Goal: Information Seeking & Learning: Learn about a topic

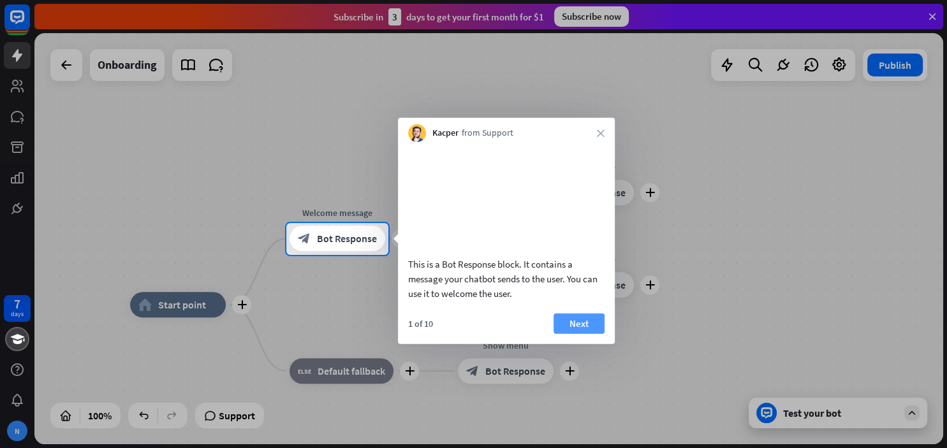
click at [593, 334] on button "Next" at bounding box center [579, 323] width 51 height 20
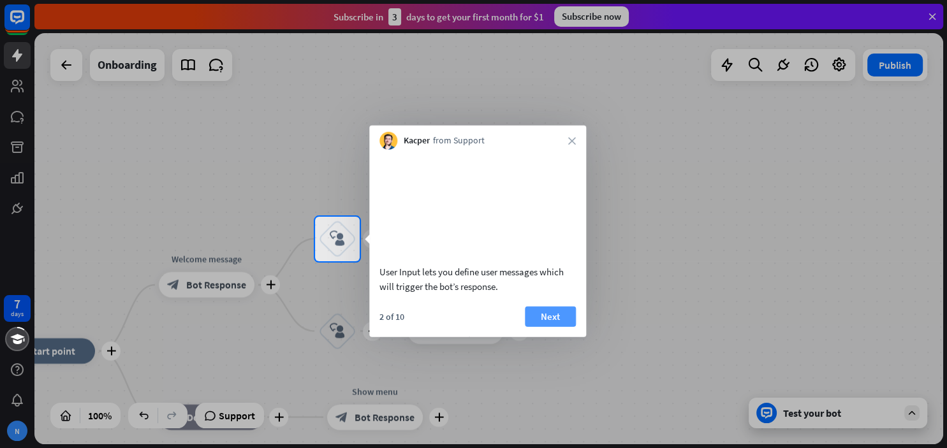
click at [554, 327] on button "Next" at bounding box center [550, 316] width 51 height 20
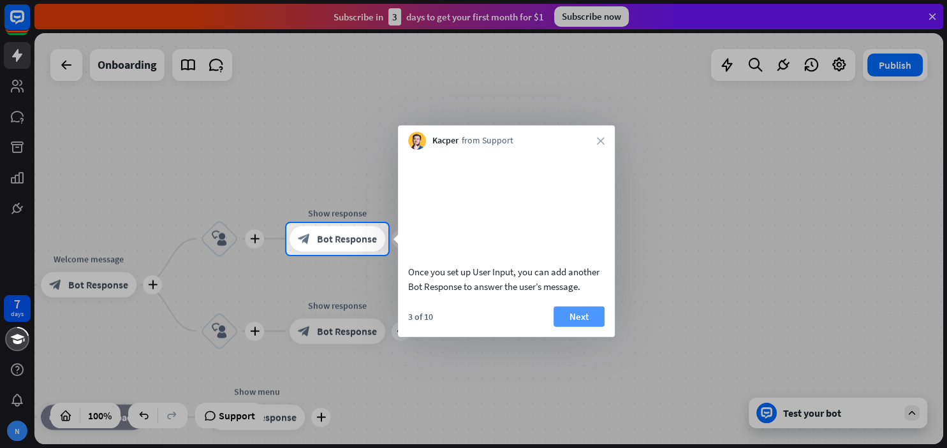
click at [577, 327] on button "Next" at bounding box center [579, 316] width 51 height 20
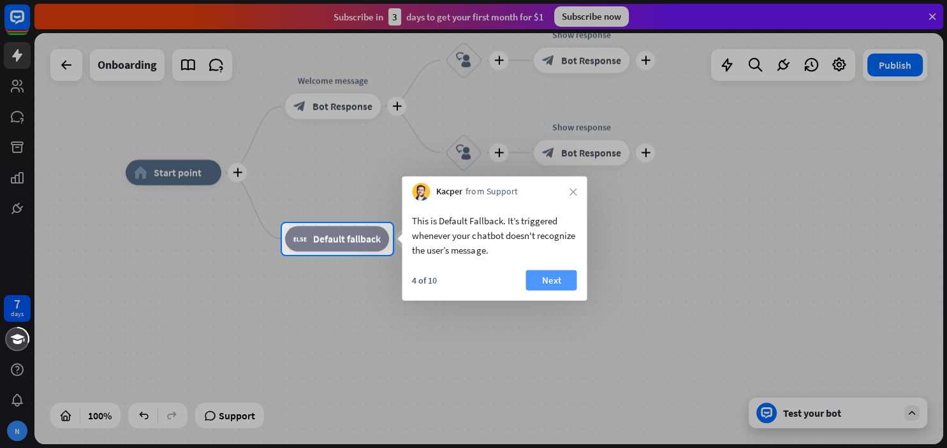
click at [563, 277] on button "Next" at bounding box center [551, 280] width 51 height 20
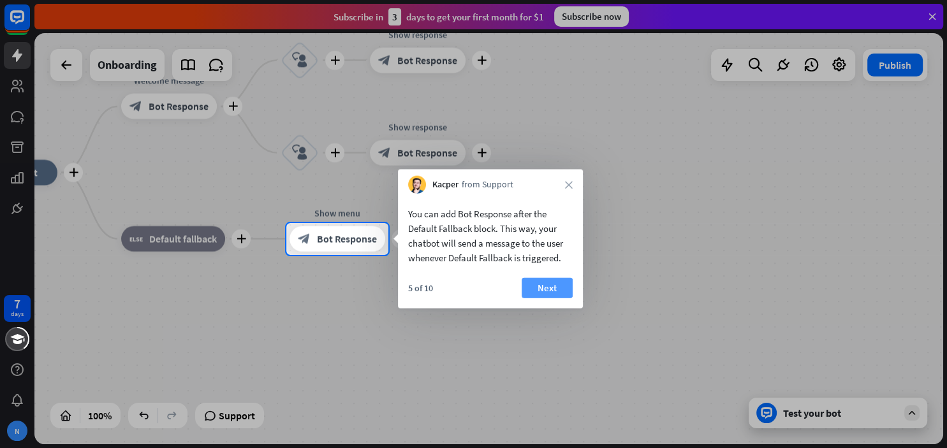
click at [550, 291] on button "Next" at bounding box center [547, 288] width 51 height 20
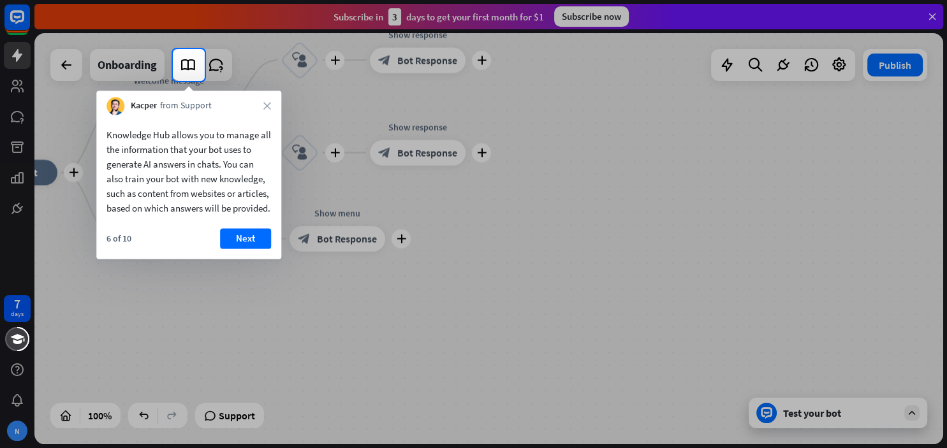
click at [589, 295] on div at bounding box center [473, 264] width 947 height 367
click at [249, 249] on button "Next" at bounding box center [245, 238] width 51 height 20
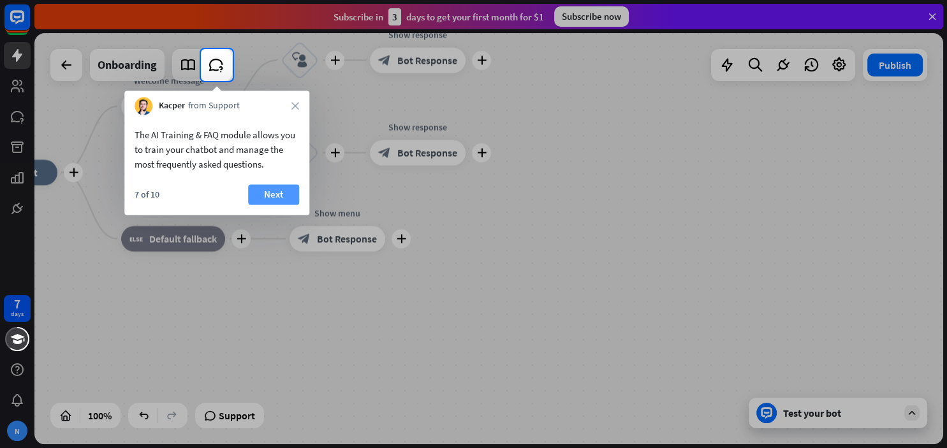
click at [273, 202] on button "Next" at bounding box center [273, 194] width 51 height 20
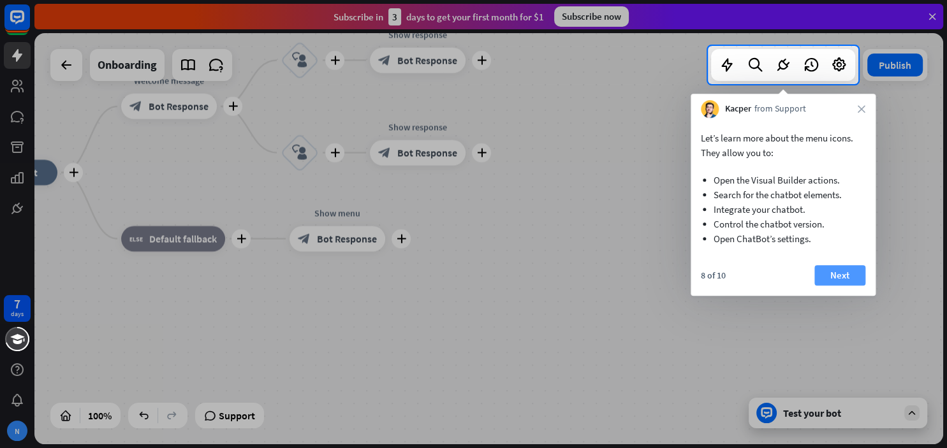
click at [844, 277] on button "Next" at bounding box center [840, 275] width 51 height 20
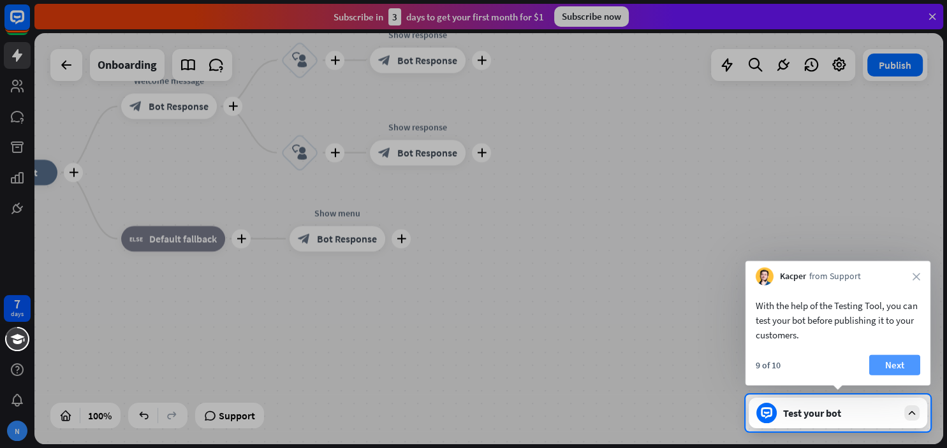
click at [904, 373] on button "Next" at bounding box center [894, 365] width 51 height 20
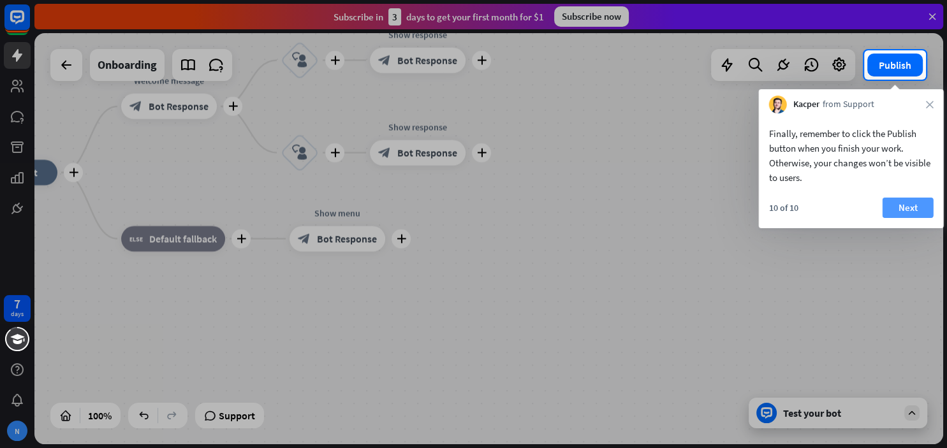
click at [908, 213] on button "Next" at bounding box center [908, 208] width 51 height 20
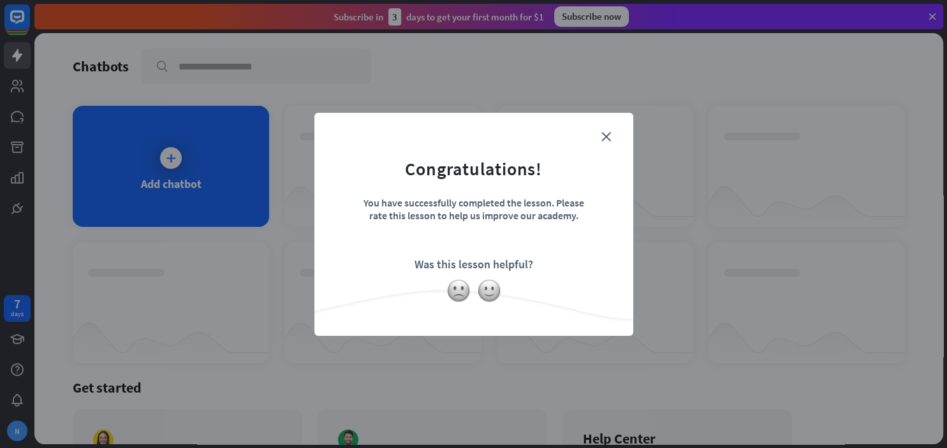
click at [621, 140] on div "close Congratulations! You have successfully completed the lesson. Please rate …" at bounding box center [473, 224] width 319 height 223
click at [621, 144] on div "close Congratulations! You have successfully completed the lesson. Please rate …" at bounding box center [473, 224] width 319 height 223
click at [598, 135] on form "Congratulations! You have successfully completed the lesson. Please rate this l…" at bounding box center [473, 205] width 287 height 152
click at [603, 124] on div "close Congratulations! You have successfully completed the lesson. Please rate …" at bounding box center [473, 224] width 319 height 223
click at [621, 137] on div "close Congratulations! You have successfully completed the lesson. Please rate …" at bounding box center [473, 224] width 319 height 223
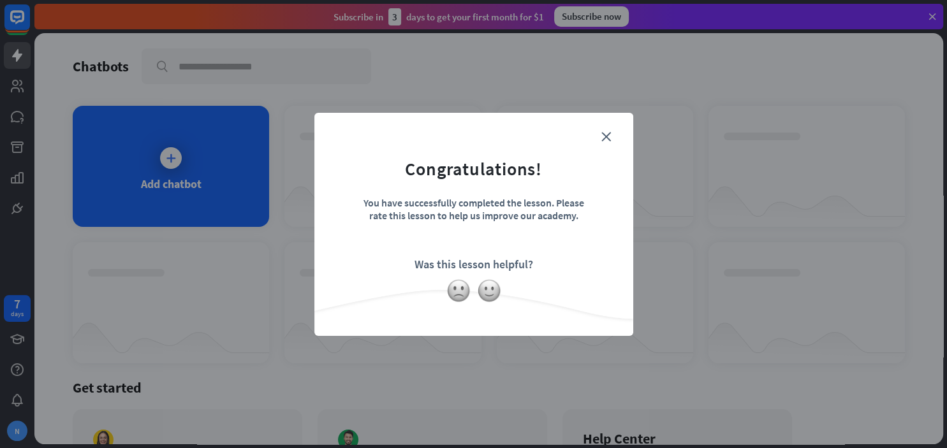
click at [601, 126] on div "close Congratulations! You have successfully completed the lesson. Please rate …" at bounding box center [473, 224] width 319 height 223
click at [485, 292] on img at bounding box center [489, 291] width 24 height 24
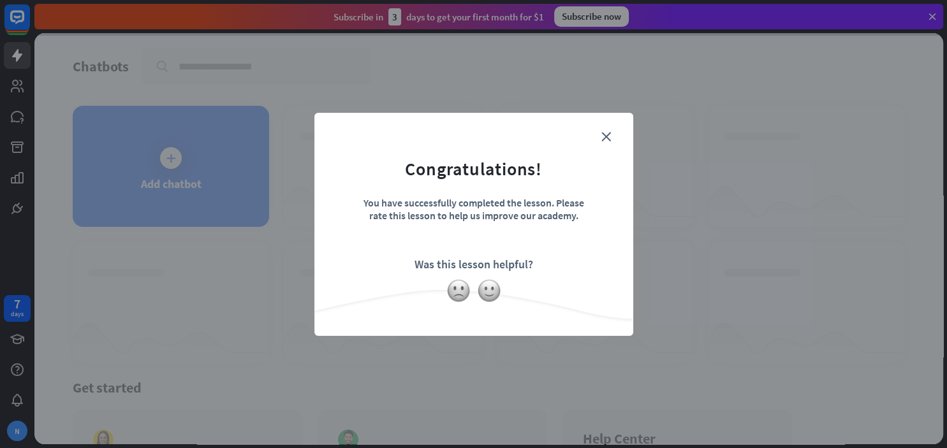
click at [593, 143] on form "Congratulations! You have successfully completed the lesson. Please rate this l…" at bounding box center [473, 205] width 287 height 152
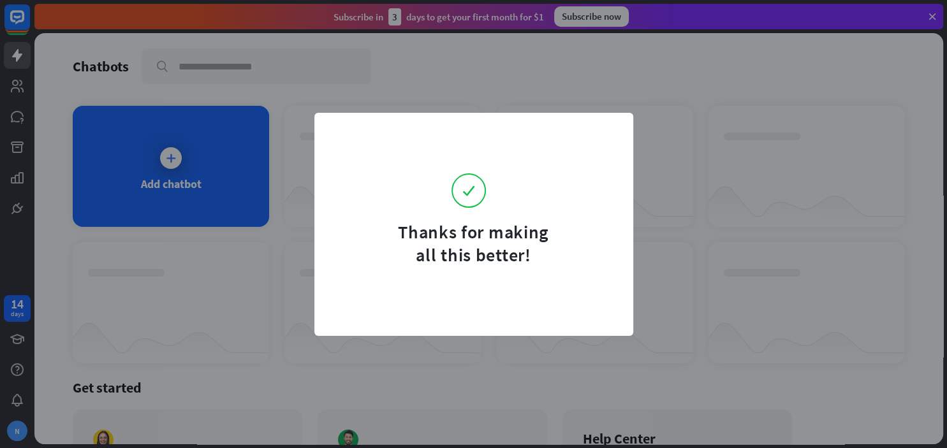
click at [871, 303] on div "Thanks for making all this better!" at bounding box center [473, 224] width 947 height 448
click at [876, 309] on div "Thanks for making all this better!" at bounding box center [473, 224] width 947 height 448
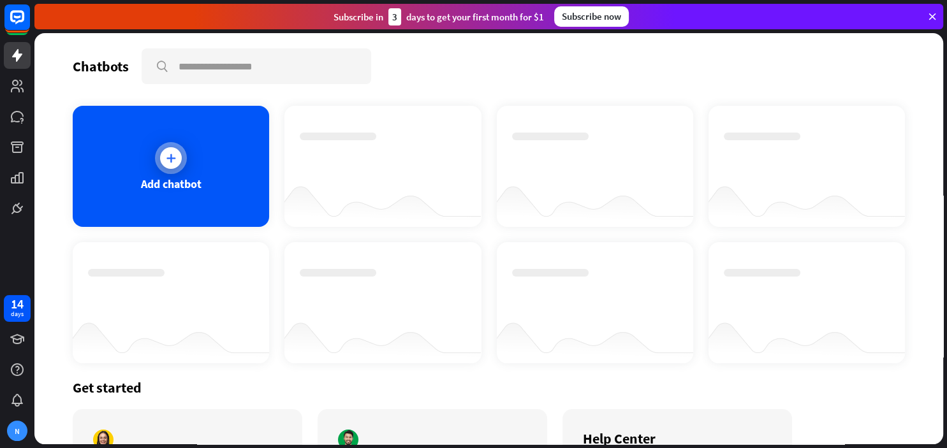
click at [156, 169] on div "Add chatbot" at bounding box center [171, 166] width 196 height 121
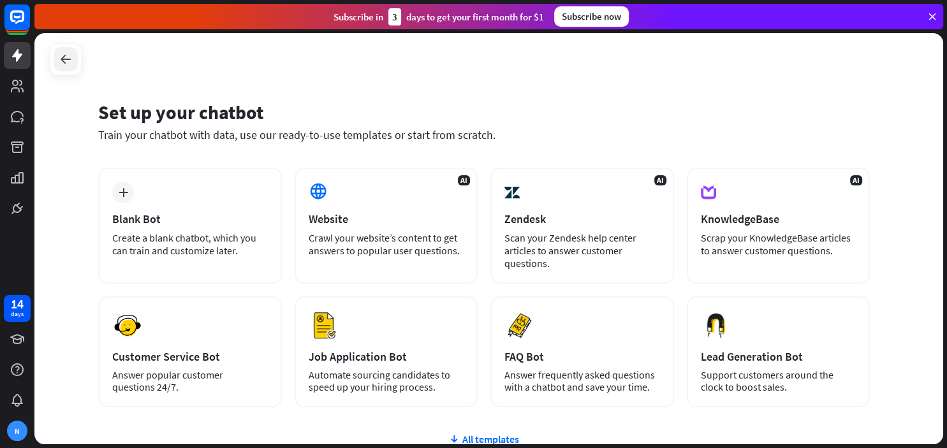
click at [62, 60] on icon at bounding box center [65, 59] width 15 height 15
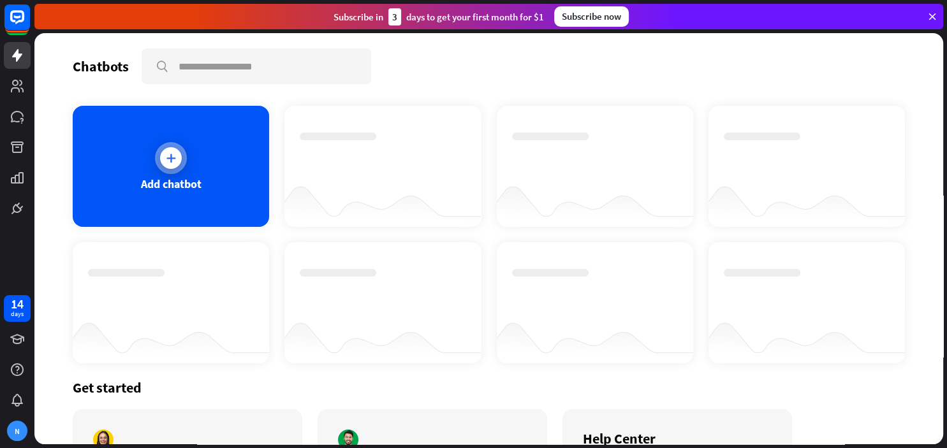
click at [172, 165] on div at bounding box center [171, 158] width 22 height 22
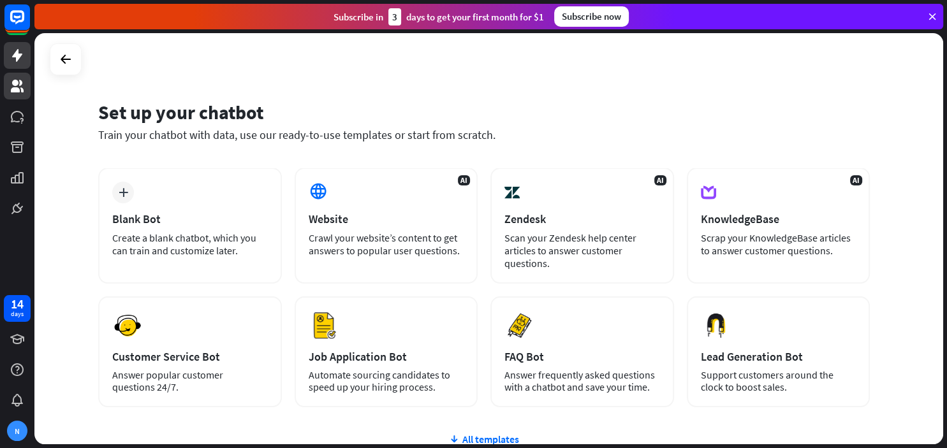
click at [12, 91] on icon at bounding box center [17, 86] width 13 height 13
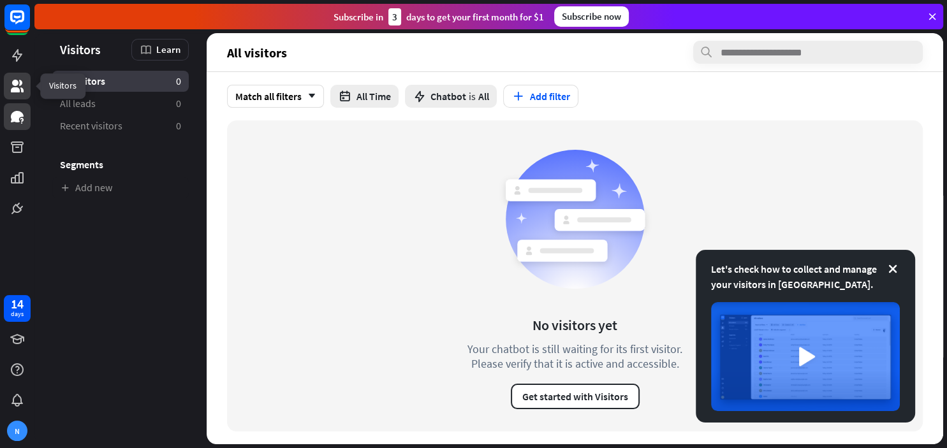
click at [19, 122] on icon at bounding box center [17, 116] width 15 height 15
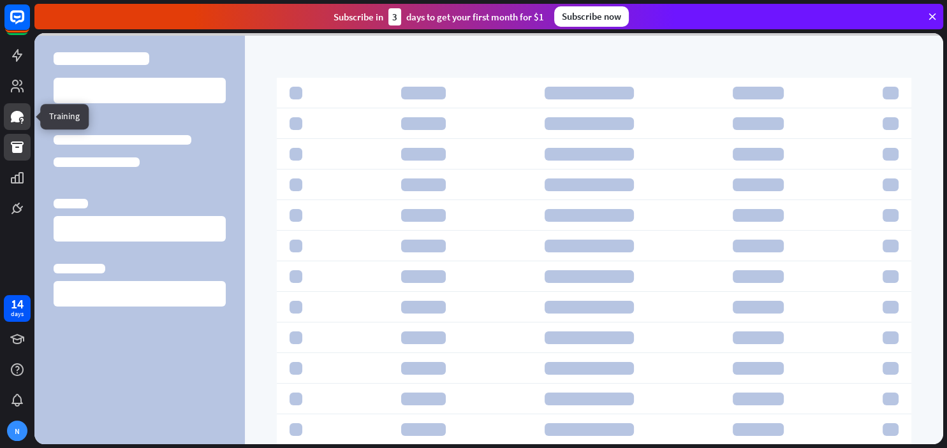
click at [17, 159] on link at bounding box center [17, 147] width 27 height 27
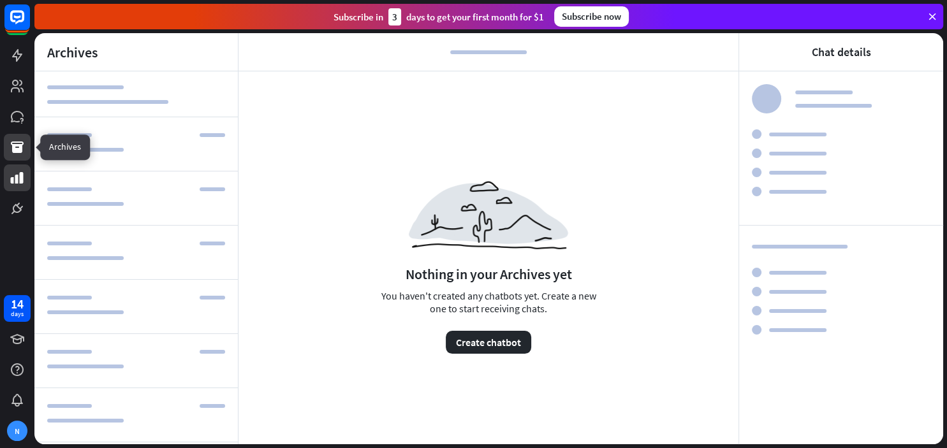
click at [17, 185] on icon at bounding box center [17, 177] width 15 height 15
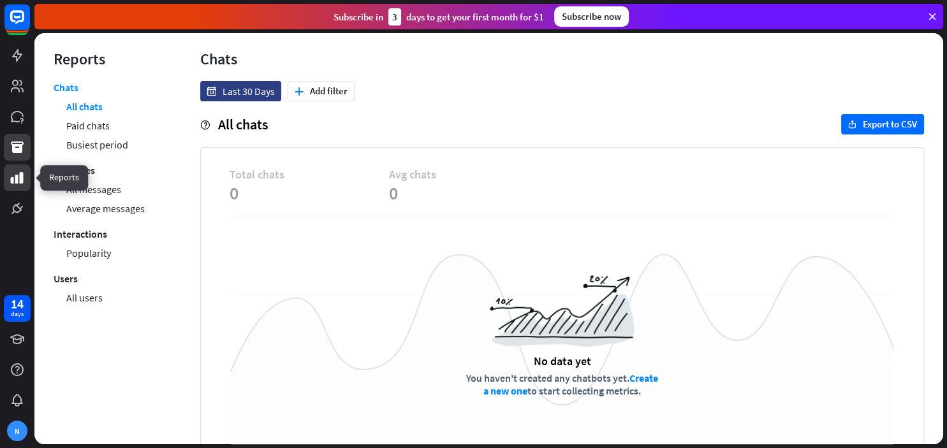
click at [24, 142] on icon at bounding box center [17, 147] width 15 height 15
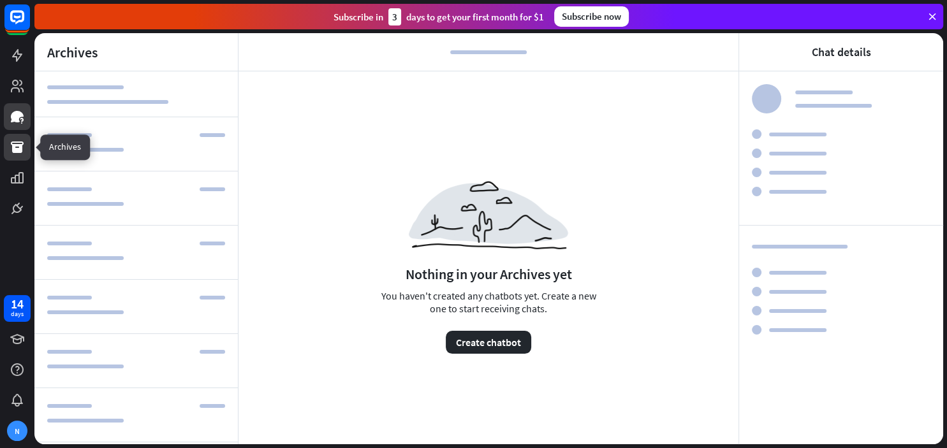
click at [17, 121] on icon at bounding box center [17, 116] width 13 height 11
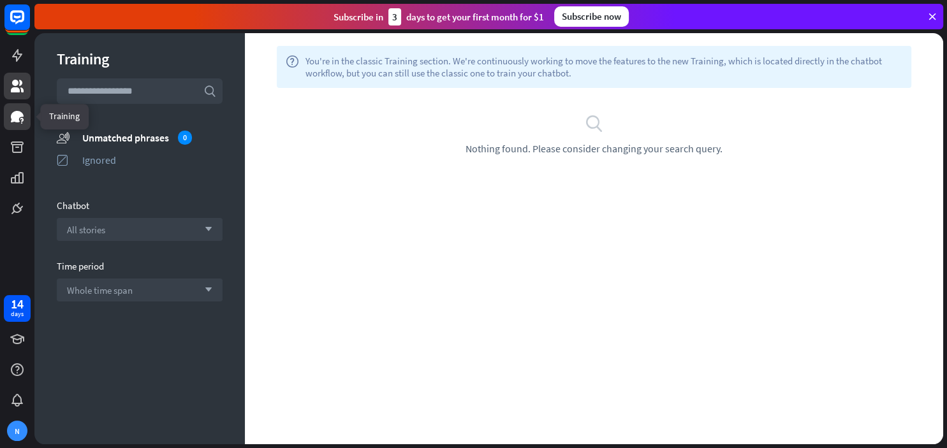
click at [11, 87] on icon at bounding box center [17, 85] width 15 height 15
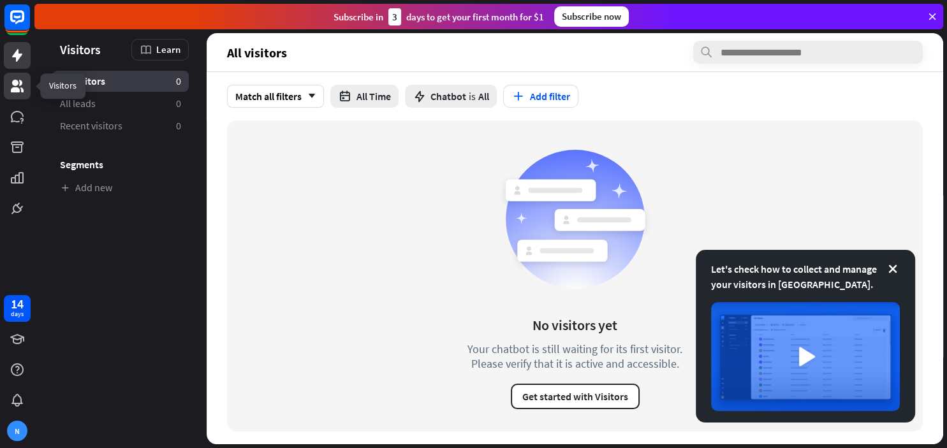
click at [17, 55] on icon at bounding box center [17, 55] width 10 height 13
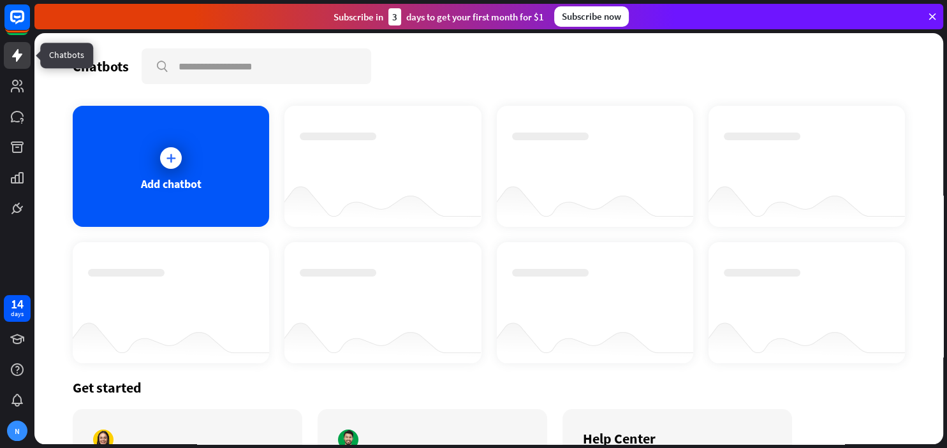
scroll to position [120, 0]
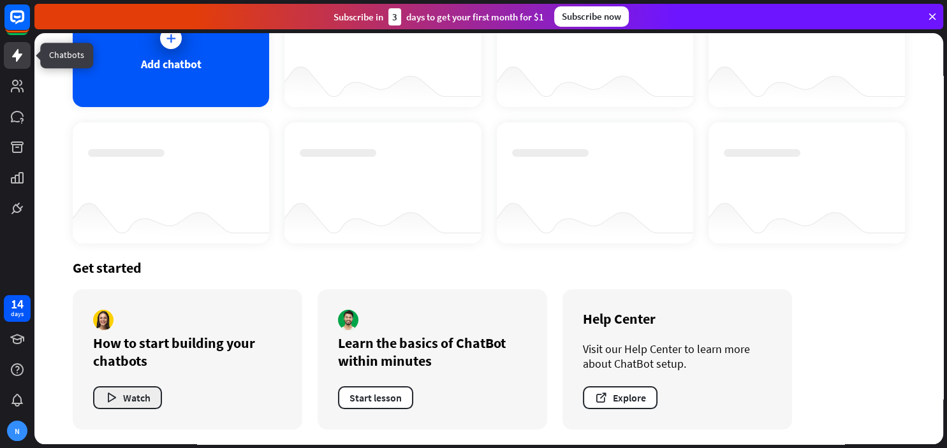
click at [136, 398] on button "Watch" at bounding box center [127, 398] width 69 height 23
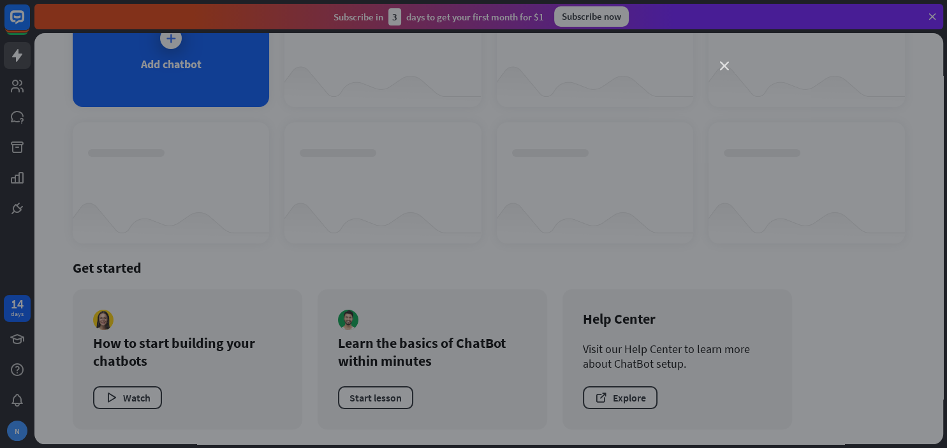
click at [720, 68] on icon "close" at bounding box center [724, 66] width 9 height 9
